Goal: Task Accomplishment & Management: Manage account settings

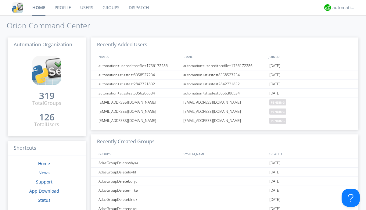
click at [110, 8] on link "Groups" at bounding box center [111, 7] width 26 height 15
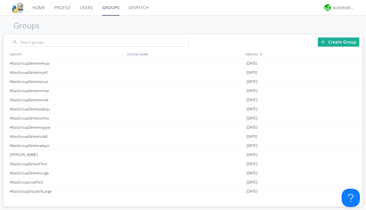
click at [338, 42] on div "Create Group" at bounding box center [337, 41] width 41 height 9
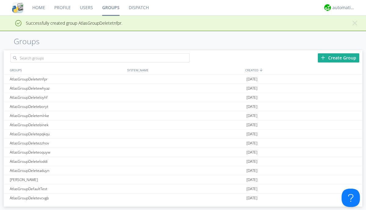
click at [110, 8] on link "Groups" at bounding box center [111, 7] width 27 height 15
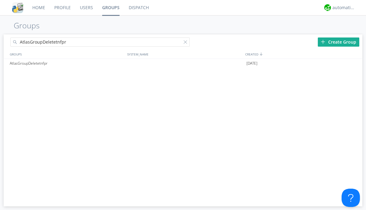
type input "AtlasGroupDeletetnfpr"
click at [186, 43] on div at bounding box center [186, 43] width 6 height 6
type input "AtlasGroupDeletetnfpr"
click at [354, 63] on div at bounding box center [354, 63] width 6 height 5
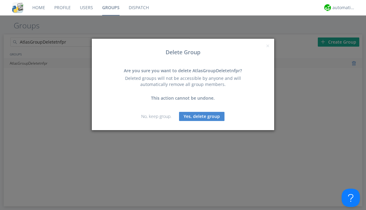
click at [202, 116] on button "Yes, delete group" at bounding box center [201, 116] width 45 height 9
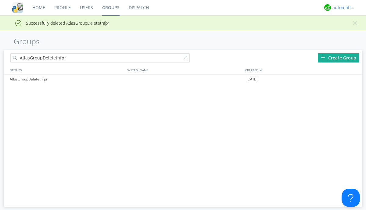
click at [342, 8] on div "automation+atlas" at bounding box center [343, 8] width 23 height 6
click at [346, 32] on div "Log Out" at bounding box center [346, 32] width 31 height 11
